Goal: Use online tool/utility

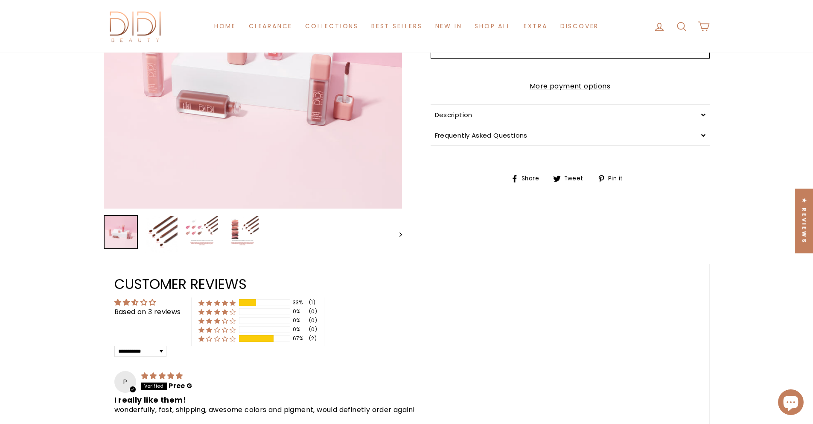
scroll to position [235, 0]
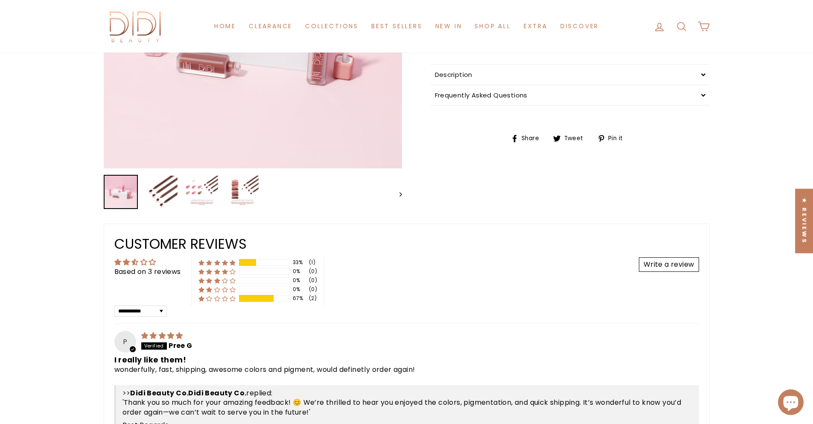
click at [484, 82] on div "Description" at bounding box center [570, 74] width 279 height 20
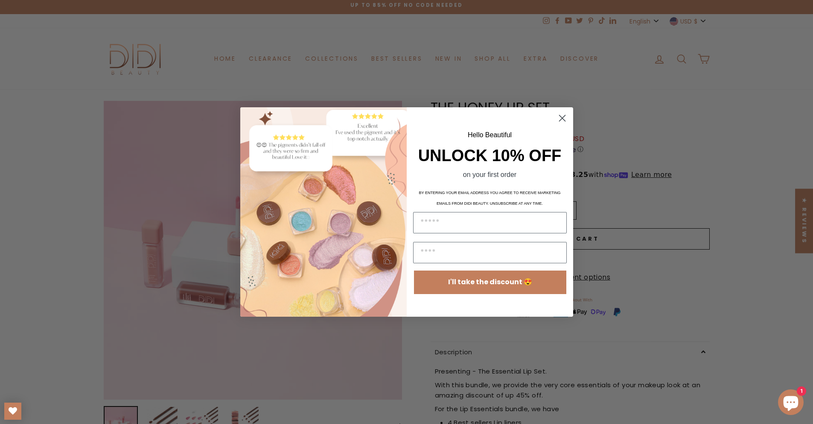
scroll to position [0, 0]
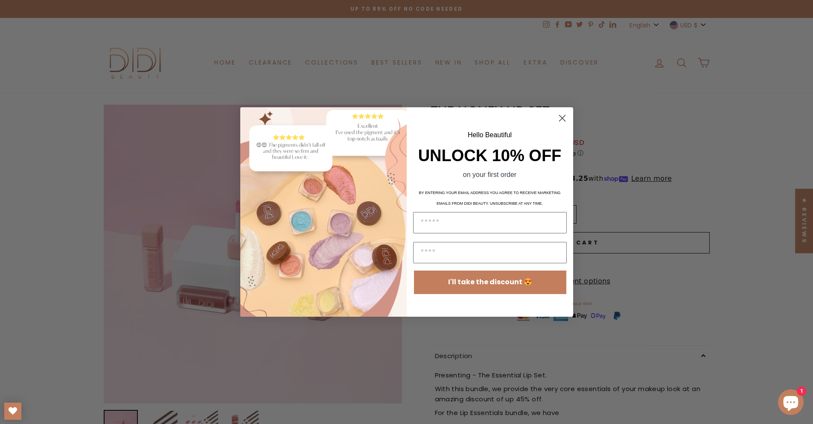
drag, startPoint x: 564, startPoint y: 117, endPoint x: 643, endPoint y: 42, distance: 108.4
click at [565, 116] on circle "Close dialog" at bounding box center [562, 118] width 14 height 14
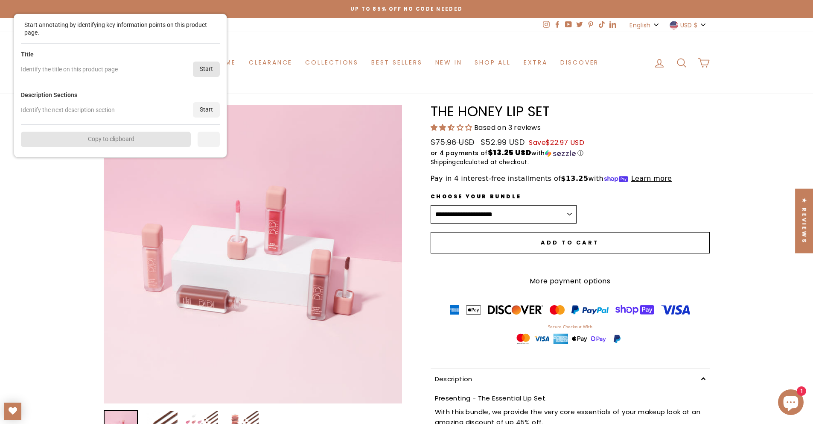
click at [194, 81] on div "Title Identify the title on this product page Start" at bounding box center [120, 64] width 199 height 41
drag, startPoint x: 201, startPoint y: 69, endPoint x: 273, endPoint y: 82, distance: 73.8
click at [201, 68] on div "Start" at bounding box center [207, 68] width 27 height 15
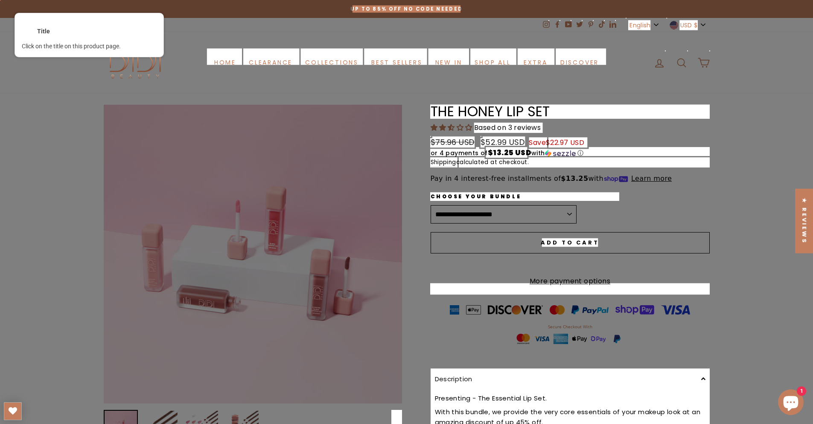
click at [469, 112] on div at bounding box center [570, 111] width 281 height 15
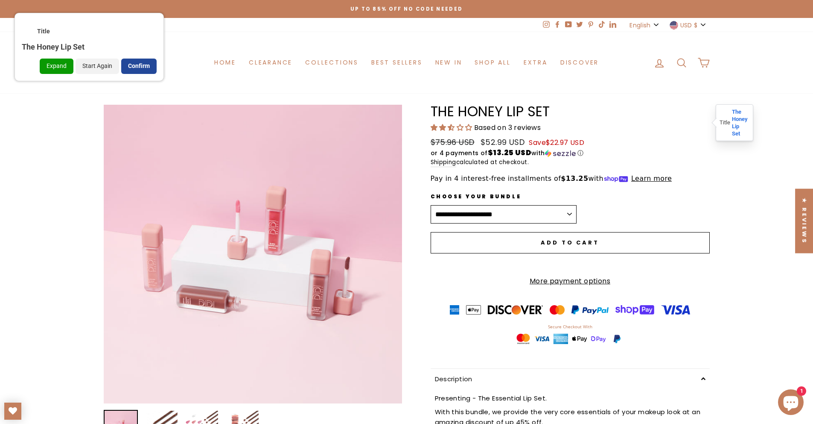
click at [151, 63] on div "Confirm" at bounding box center [138, 65] width 35 height 15
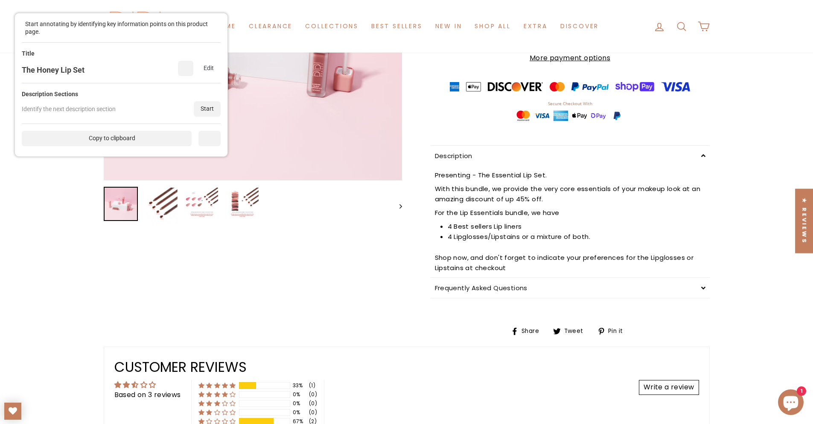
scroll to position [228, 0]
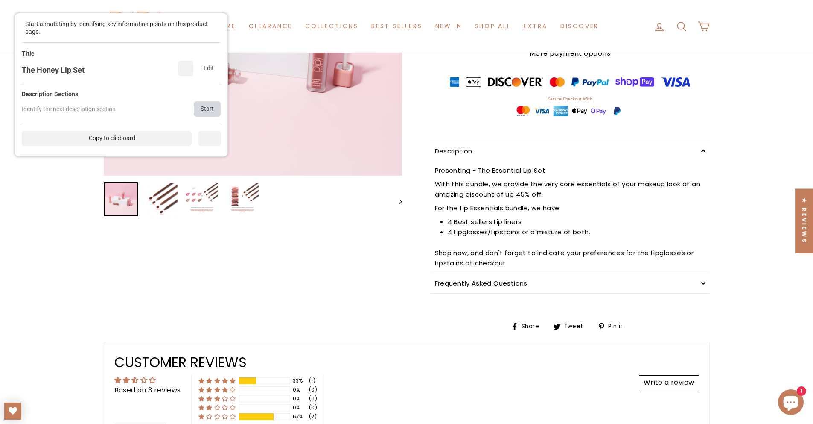
click at [208, 101] on div "Start" at bounding box center [207, 108] width 27 height 15
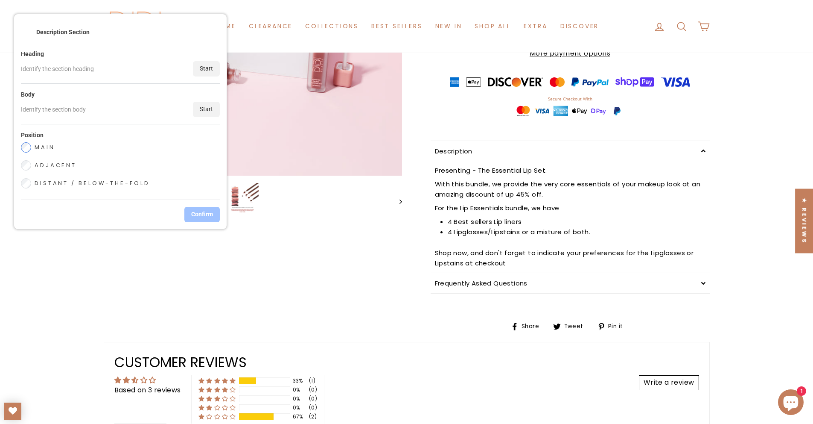
click at [206, 102] on div "Start" at bounding box center [206, 109] width 27 height 15
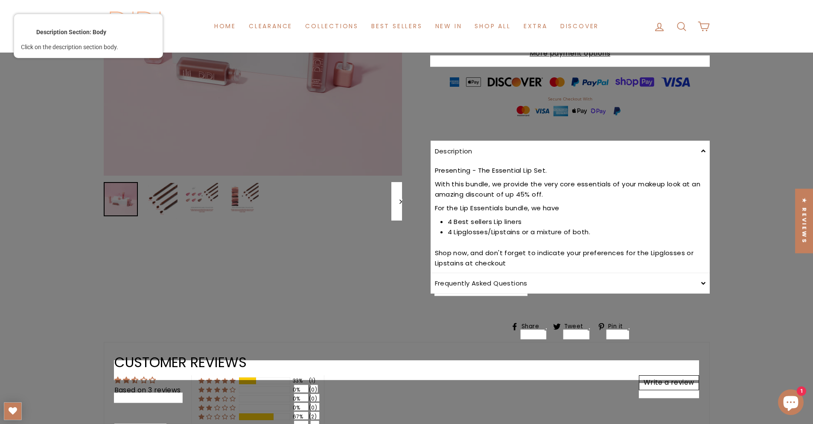
click at [449, 177] on div at bounding box center [570, 178] width 272 height 12
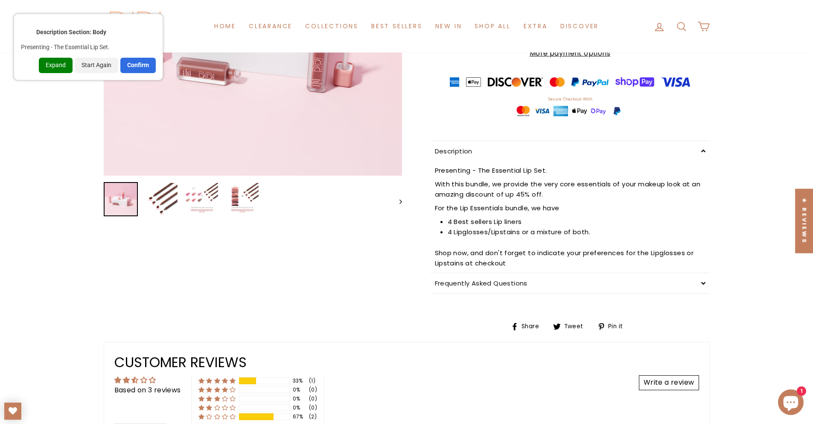
click at [53, 70] on div "Expand" at bounding box center [56, 65] width 34 height 15
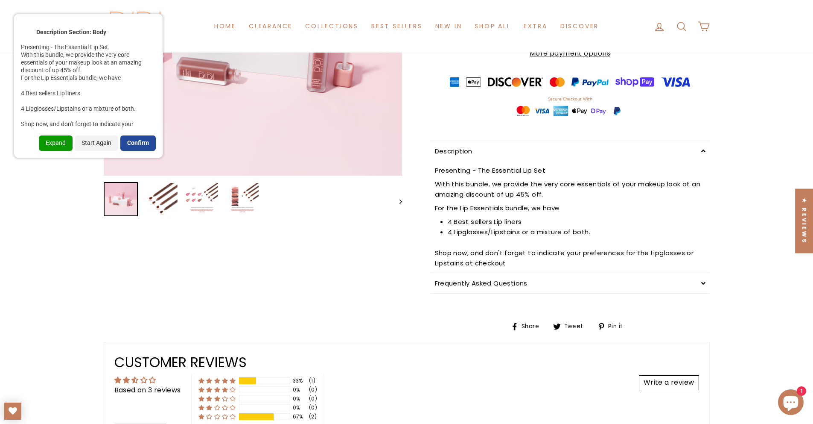
click at [129, 143] on div "Confirm" at bounding box center [137, 142] width 35 height 15
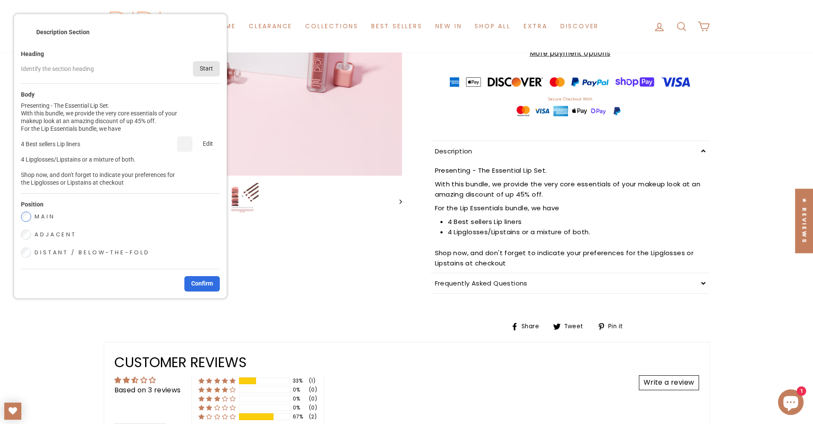
click at [207, 72] on div "Start" at bounding box center [206, 68] width 27 height 15
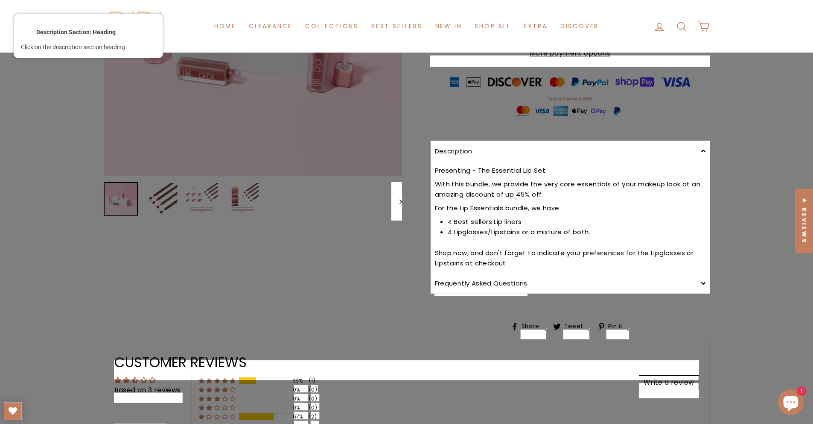
click at [445, 157] on div at bounding box center [454, 159] width 40 height 11
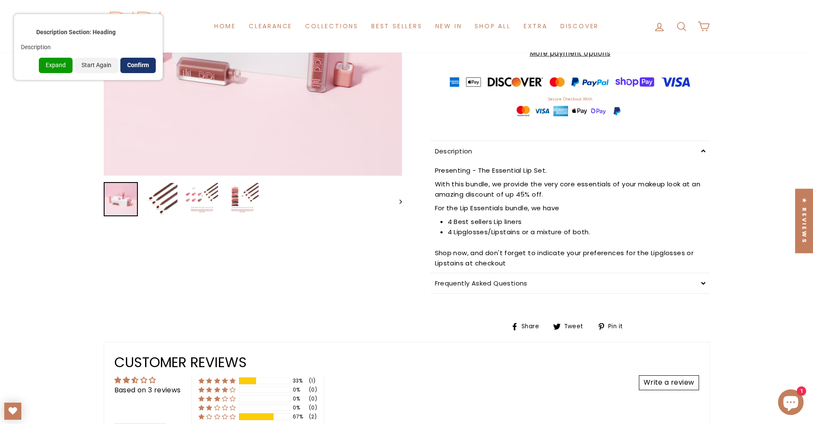
click at [146, 64] on div "Confirm" at bounding box center [137, 65] width 35 height 15
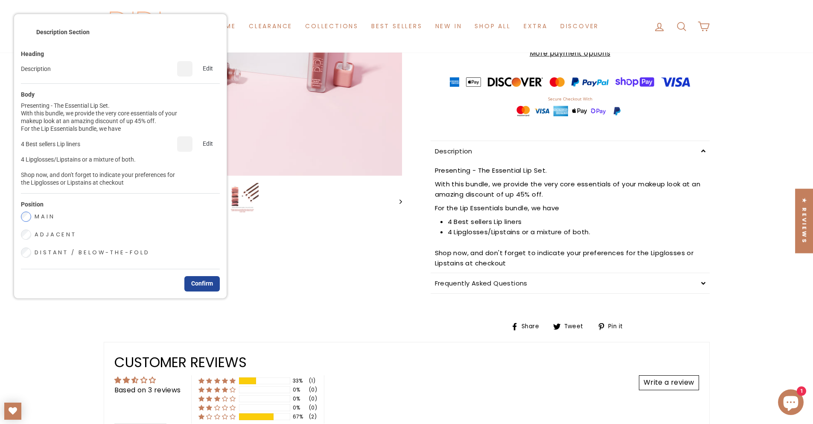
click at [206, 276] on div "Confirm" at bounding box center [201, 283] width 35 height 15
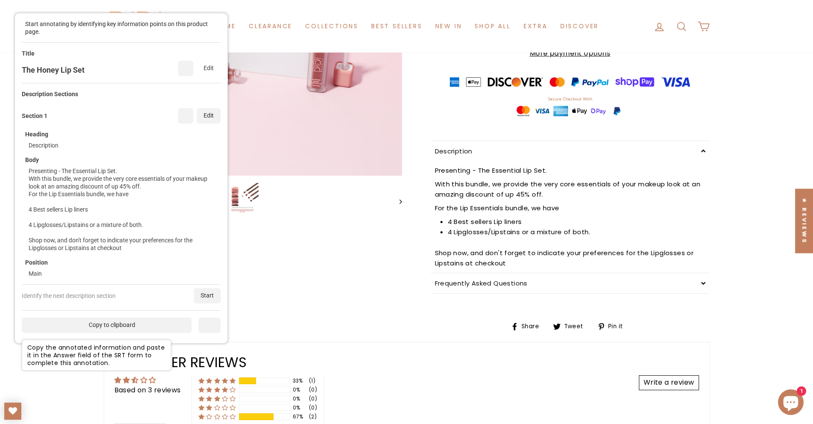
drag, startPoint x: 113, startPoint y: 337, endPoint x: 115, endPoint y: 331, distance: 6.8
click at [113, 339] on div "Copy the annotated information and paste it in the Answer field of the SRT form…" at bounding box center [96, 354] width 149 height 31
click at [117, 330] on div "Copy to clipboard" at bounding box center [106, 324] width 170 height 15
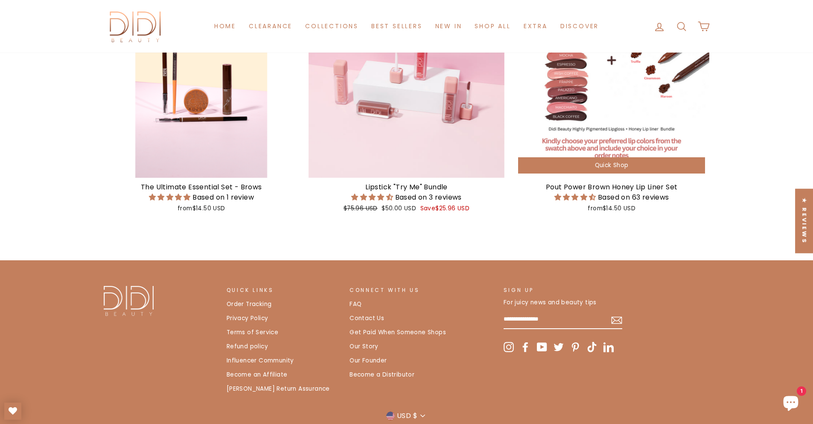
scroll to position [1135, 0]
